Goal: Obtain resource: Download file/media

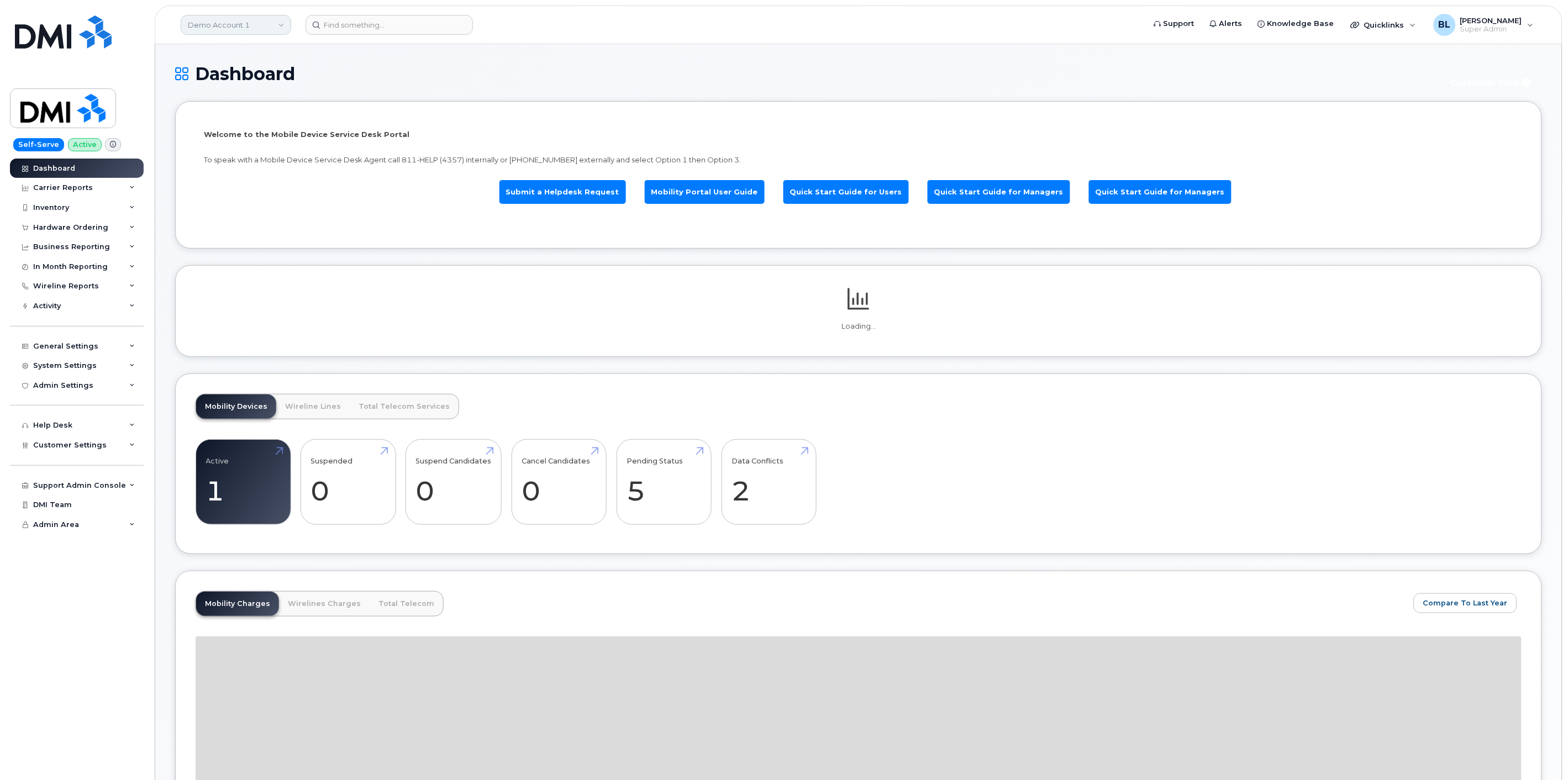
click at [267, 23] on link "Demo Account 1" at bounding box center [236, 24] width 110 height 20
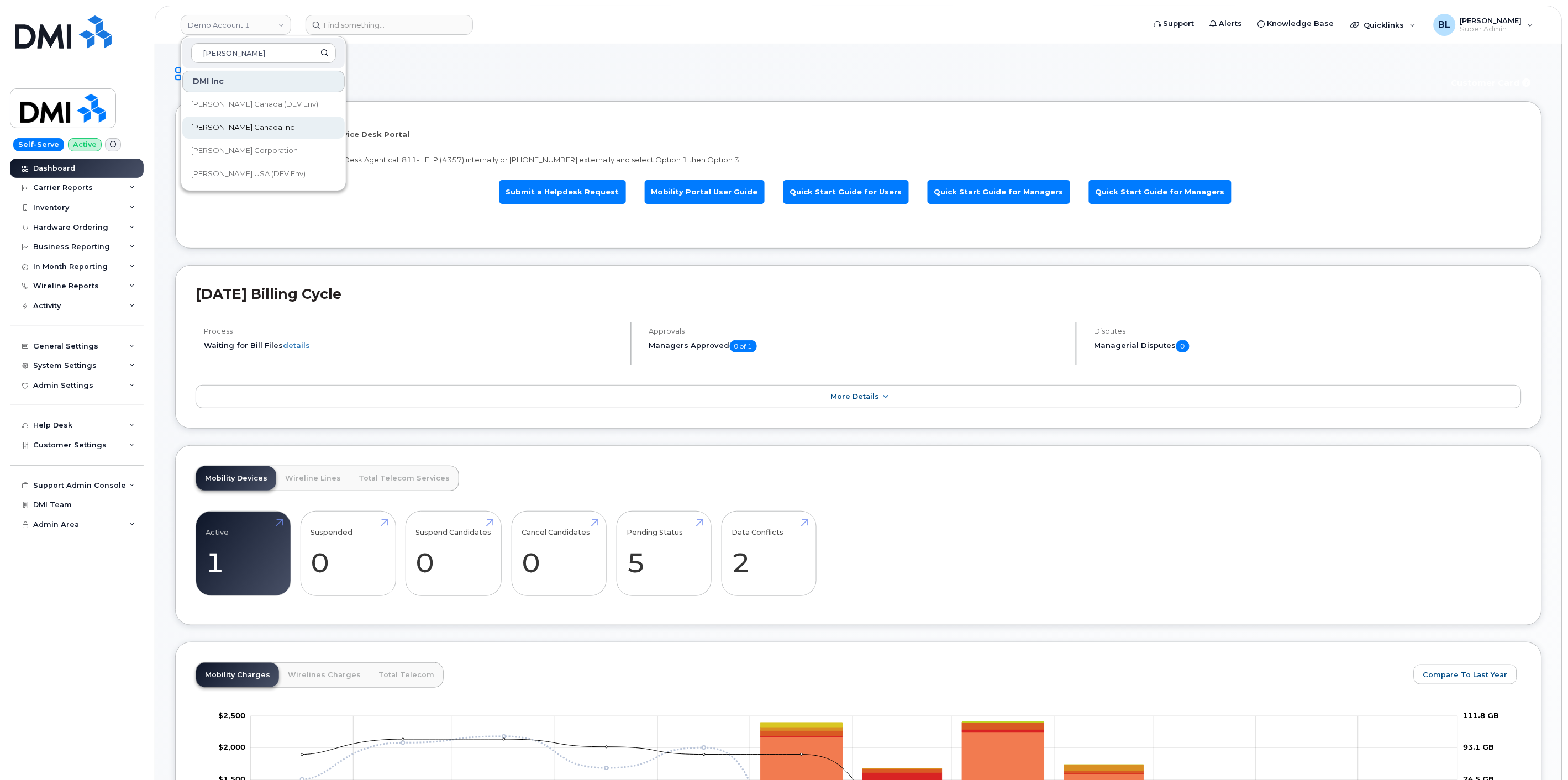
type input "kiewit"
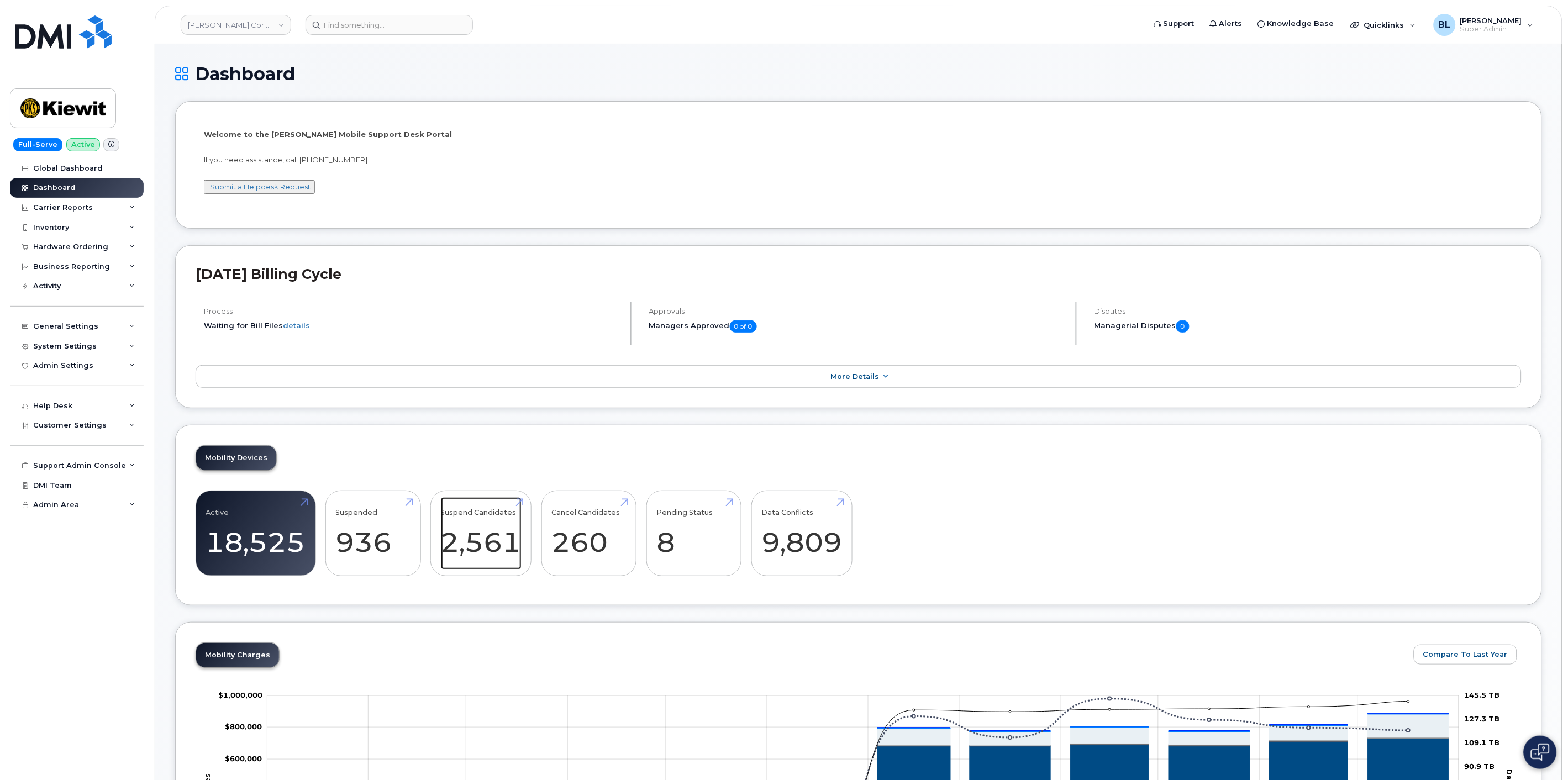
drag, startPoint x: 483, startPoint y: 538, endPoint x: 466, endPoint y: 200, distance: 338.4
click at [483, 538] on link "Suspend Candidates 2,561" at bounding box center [480, 534] width 80 height 73
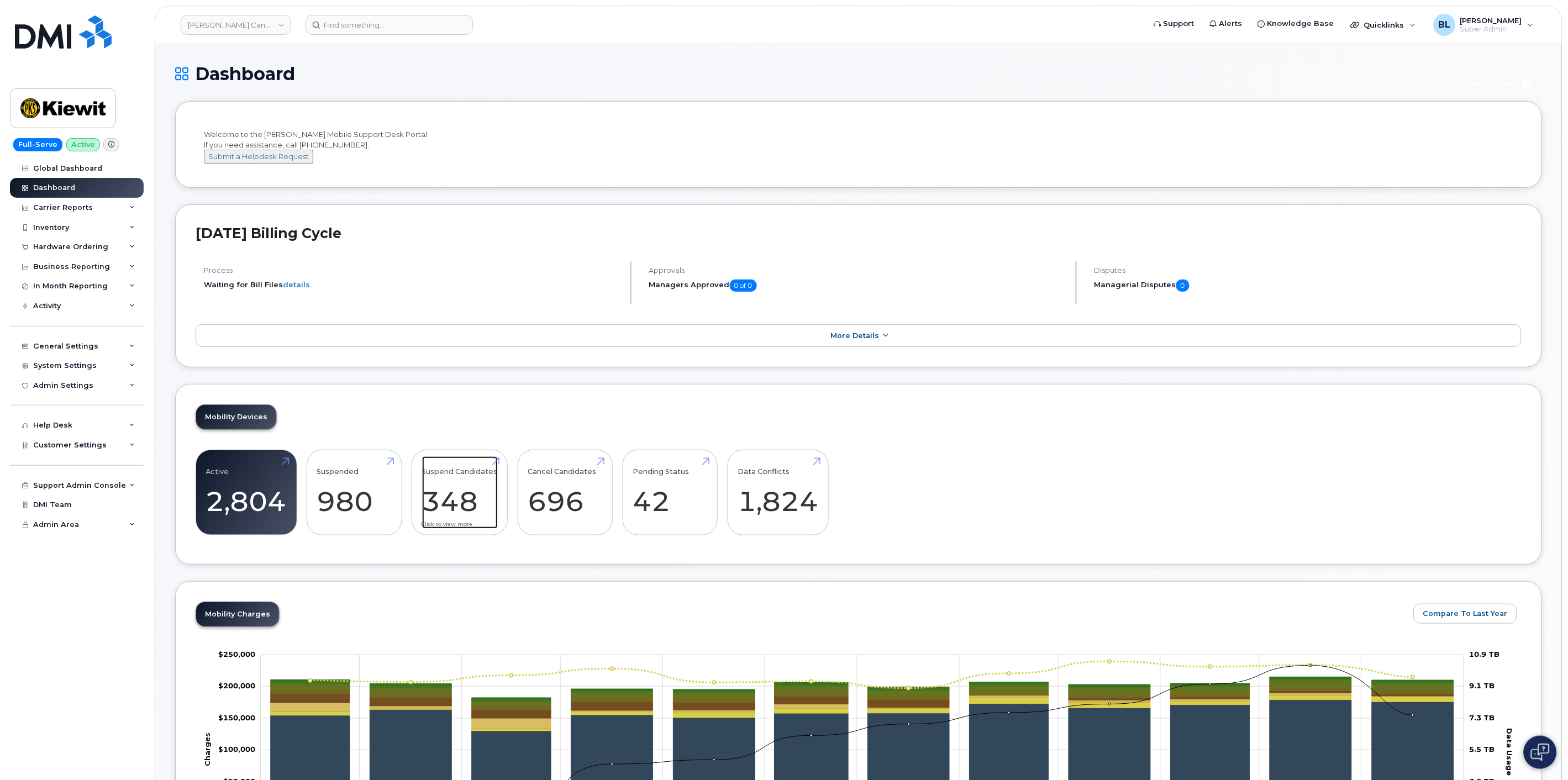
click at [475, 495] on link "Suspend Candidates 348" at bounding box center [459, 492] width 75 height 73
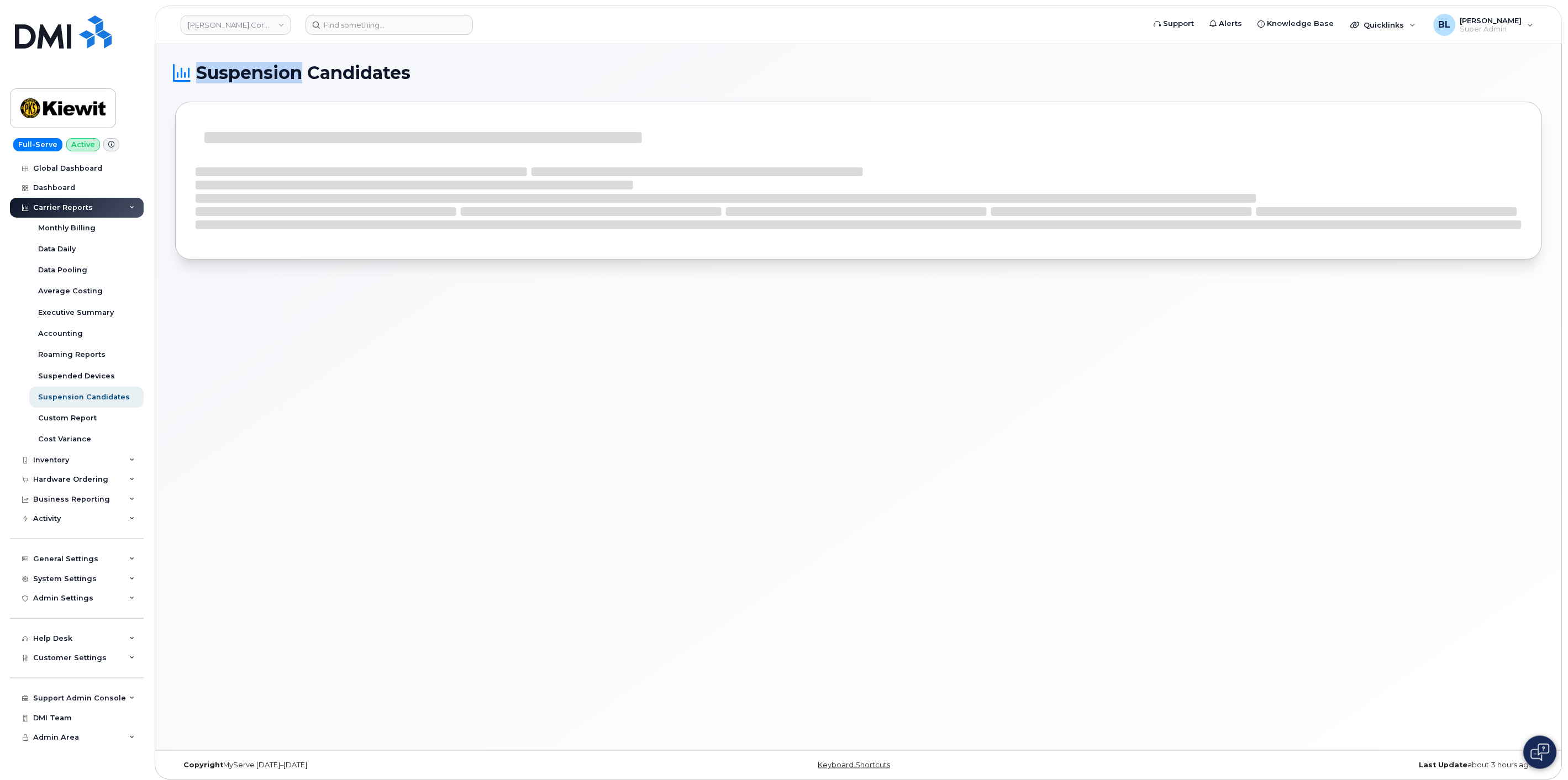
drag, startPoint x: 200, startPoint y: 76, endPoint x: 299, endPoint y: 72, distance: 99.1
click at [299, 72] on span "Suspension Candidates" at bounding box center [303, 73] width 214 height 16
drag, startPoint x: 361, startPoint y: 622, endPoint x: 241, endPoint y: 587, distance: 125.0
click at [361, 622] on div "Suspension Candidates" at bounding box center [858, 396] width 1407 height 705
click at [230, 72] on span "Suspension Candidates" at bounding box center [303, 73] width 214 height 16
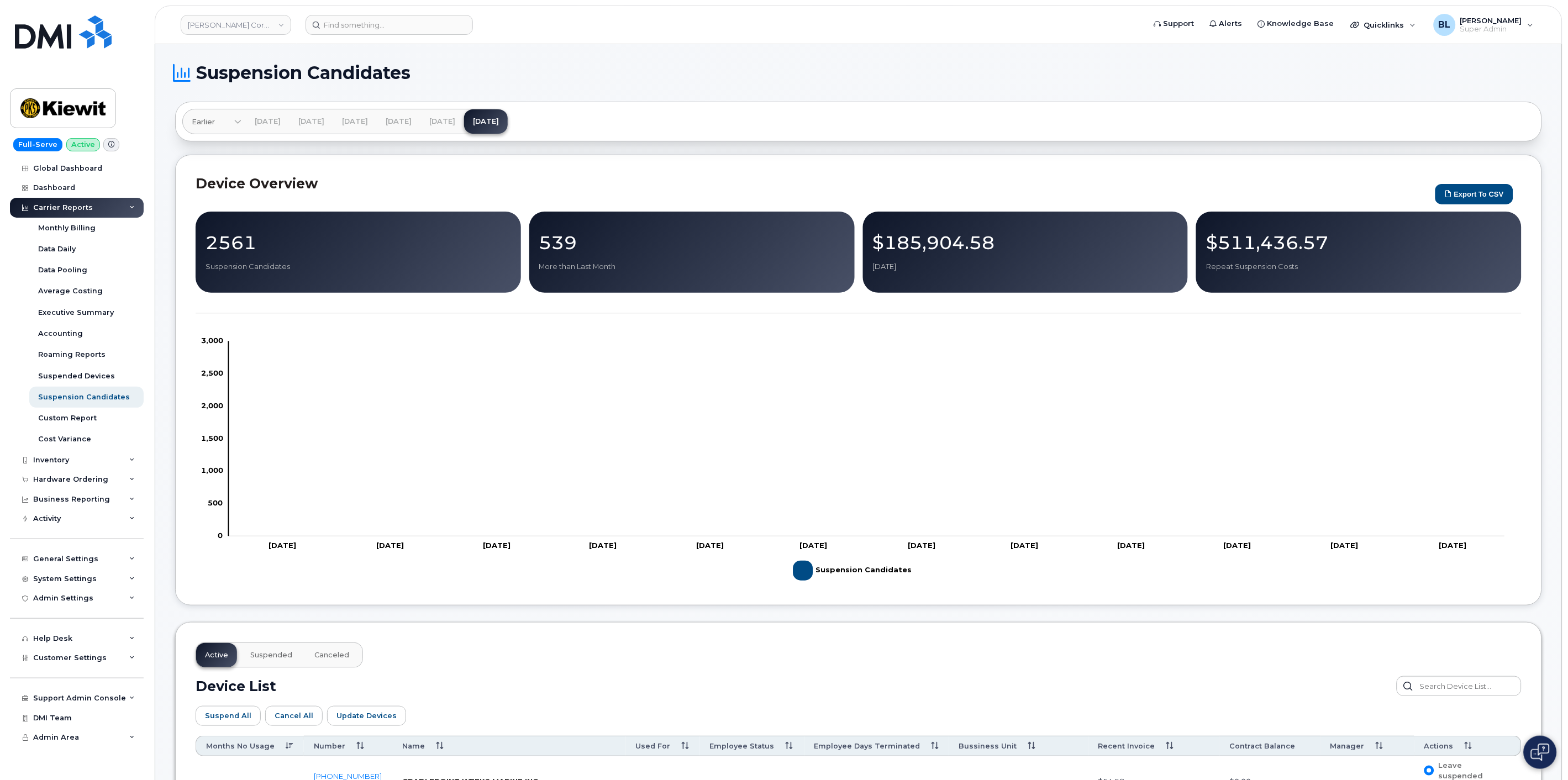
drag, startPoint x: 616, startPoint y: 305, endPoint x: 714, endPoint y: -75, distance: 392.4
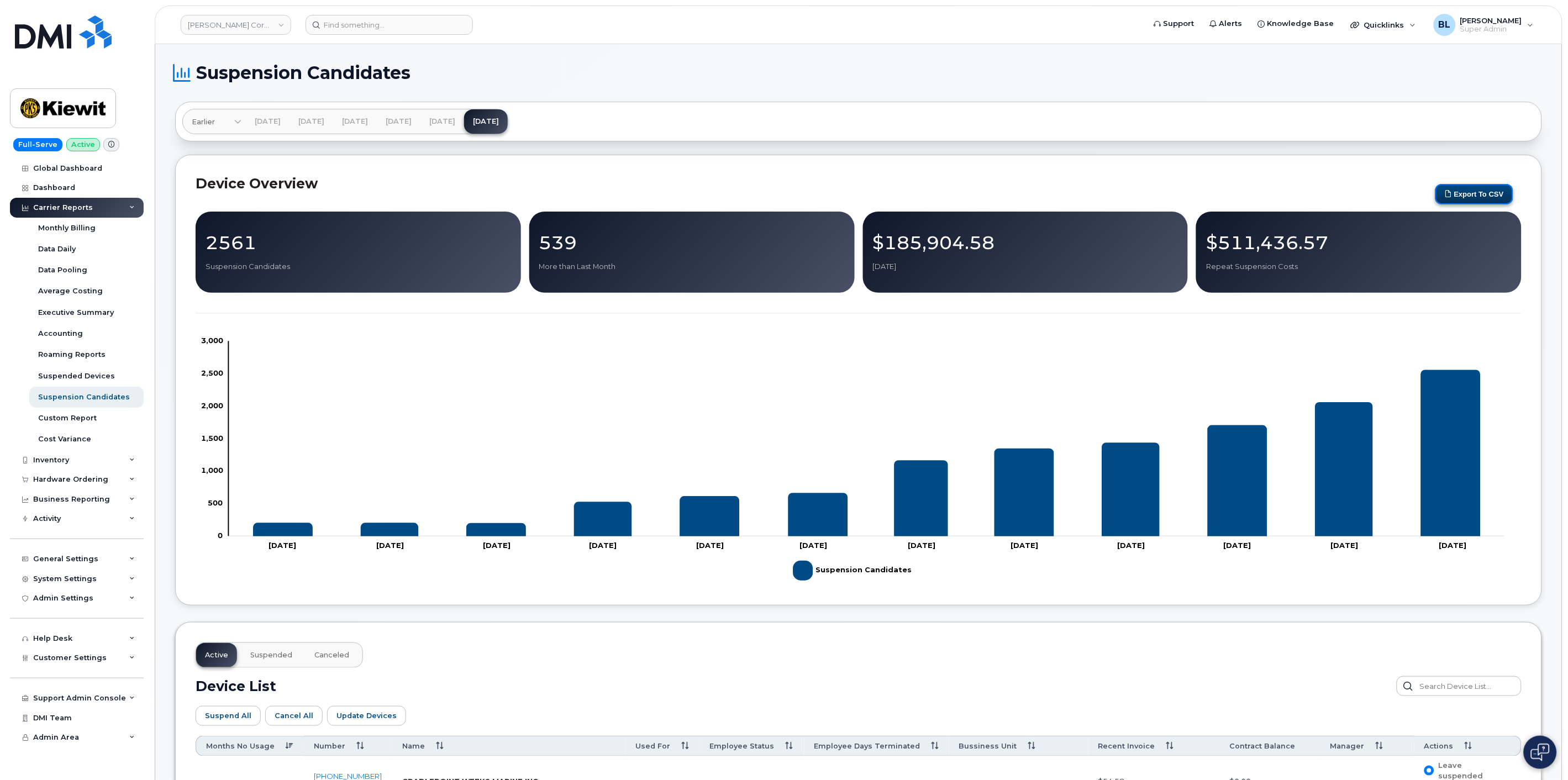
click at [1501, 184] on button "Export to CSV" at bounding box center [1474, 194] width 78 height 20
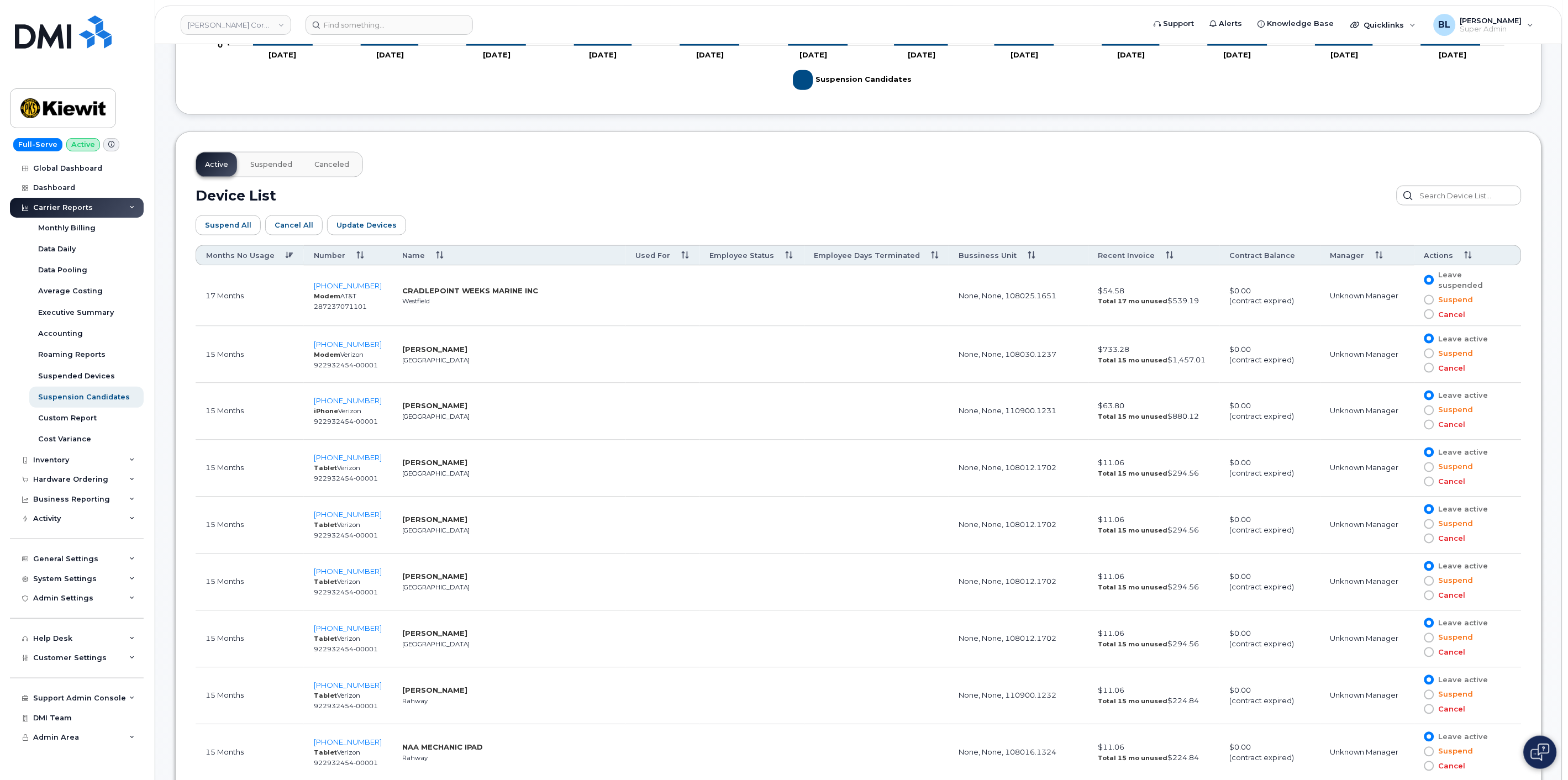
scroll to position [654, 0]
